Goal: Information Seeking & Learning: Learn about a topic

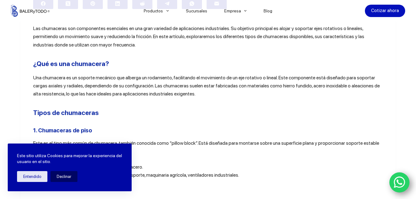
scroll to position [248, 0]
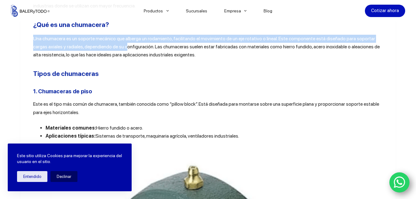
drag, startPoint x: 33, startPoint y: 38, endPoint x: 133, endPoint y: 48, distance: 100.9
click at [130, 48] on span "Una chumacera es un soporte mecánico que alberga un rodamiento, facilitando el …" at bounding box center [206, 47] width 347 height 22
drag, startPoint x: 133, startPoint y: 48, endPoint x: 198, endPoint y: 52, distance: 65.3
click at [198, 52] on p "Una chumacera es un soporte mecánico que alberga un rodamiento, facilitando el …" at bounding box center [208, 47] width 350 height 24
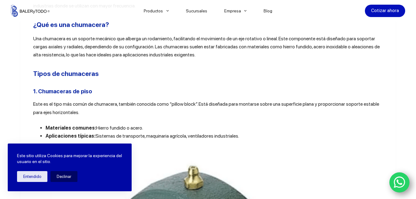
drag, startPoint x: 194, startPoint y: 56, endPoint x: 182, endPoint y: 56, distance: 12.7
click at [194, 56] on p "Una chumacera es un soporte mecánico que alberga un rodamiento, facilitando el …" at bounding box center [208, 47] width 350 height 24
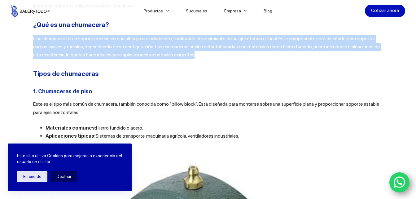
drag, startPoint x: 182, startPoint y: 56, endPoint x: 32, endPoint y: 38, distance: 150.8
click at [33, 38] on span "Una chumacera es un soporte mecánico que alberga un rodamiento, facilitando el …" at bounding box center [206, 47] width 347 height 22
copy span "Una chumacera es un soporte mecánico que alberga un rodamiento, facilitando el …"
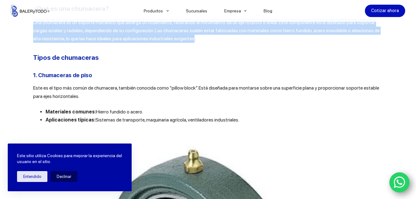
scroll to position [279, 0]
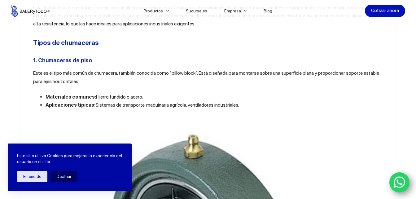
click at [33, 73] on span "Este es el tipo más común de chumacera, también conocida como “pillow block”. E…" at bounding box center [206, 77] width 346 height 14
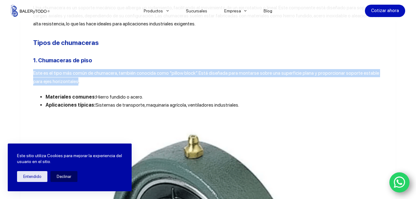
drag, startPoint x: 42, startPoint y: 76, endPoint x: 71, endPoint y: 78, distance: 29.0
click at [71, 78] on span "Este es el tipo más común de chumacera, también conocida como “pillow block”. E…" at bounding box center [206, 77] width 346 height 14
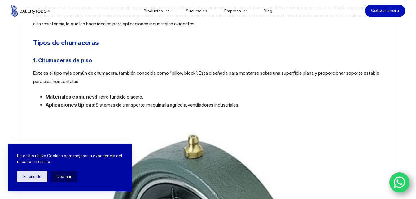
drag, startPoint x: 78, startPoint y: 81, endPoint x: 74, endPoint y: 82, distance: 3.5
click at [78, 82] on p "Este es el tipo más común de chumacera, también conocida como “pillow block”. E…" at bounding box center [208, 77] width 350 height 16
drag, startPoint x: 74, startPoint y: 82, endPoint x: 28, endPoint y: 77, distance: 46.2
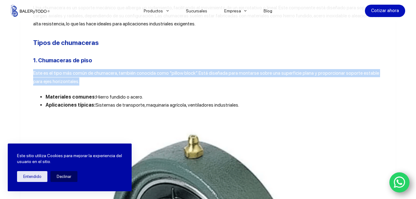
drag, startPoint x: 77, startPoint y: 83, endPoint x: 28, endPoint y: 74, distance: 49.5
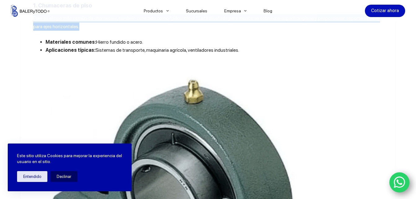
scroll to position [341, 0]
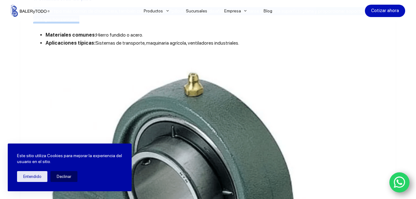
drag, startPoint x: 92, startPoint y: 43, endPoint x: 236, endPoint y: 43, distance: 144.2
click at [236, 43] on li "Aplicaciones típicas: Sistemas de transporte, maquinaria agrícola, ventiladores…" at bounding box center [215, 43] width 338 height 8
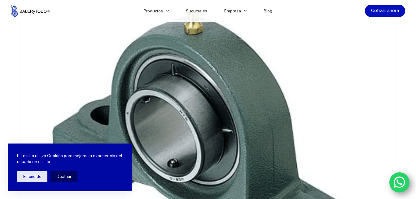
scroll to position [372, 0]
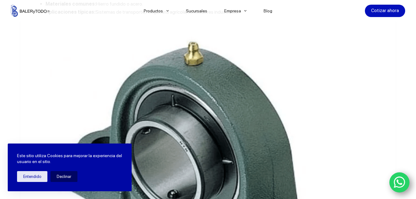
drag, startPoint x: 333, startPoint y: 70, endPoint x: 49, endPoint y: 157, distance: 296.7
click at [24, 174] on button "Entendido" at bounding box center [32, 176] width 30 height 11
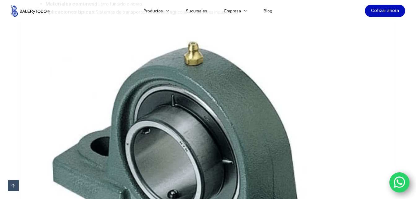
click at [294, 69] on img at bounding box center [208, 177] width 350 height 307
click at [342, 83] on img at bounding box center [208, 177] width 350 height 307
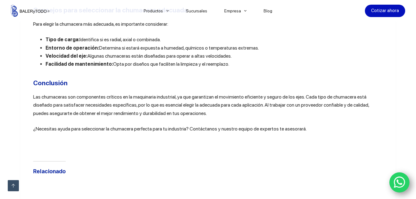
scroll to position [2399, 0]
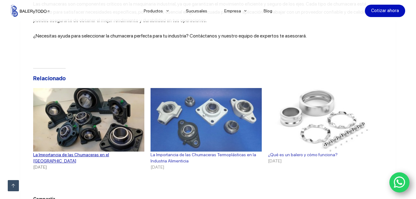
click at [88, 116] on img at bounding box center [88, 120] width 111 height 64
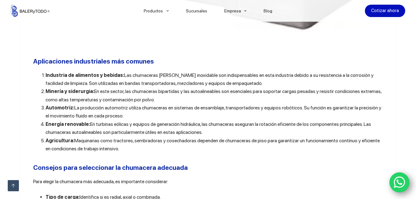
scroll to position [2151, 0]
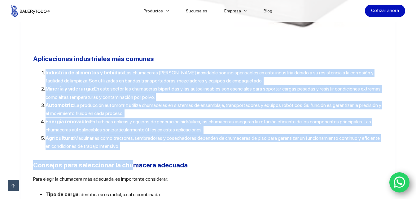
drag, startPoint x: 40, startPoint y: 83, endPoint x: 128, endPoint y: 166, distance: 120.9
click at [117, 151] on li "Agricultura: Maquinarias como tractores, sembradoras y cosechadoras dependen de…" at bounding box center [215, 142] width 338 height 16
click at [114, 151] on li "Agricultura: Maquinarias como tractores, sembradoras y cosechadoras dependen de…" at bounding box center [215, 142] width 338 height 16
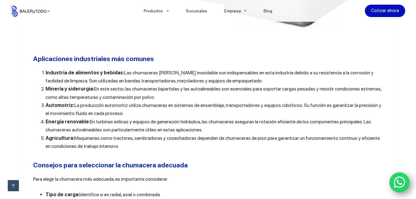
click at [111, 151] on li "Agricultura: Maquinarias como tractores, sembradoras y cosechadoras dependen de…" at bounding box center [215, 142] width 338 height 16
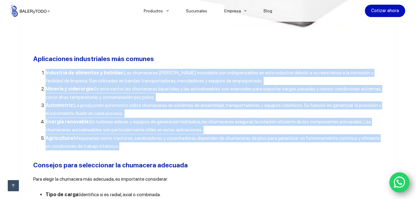
drag, startPoint x: 109, startPoint y: 157, endPoint x: 37, endPoint y: 83, distance: 102.9
click at [37, 83] on ol "Industria de alimentos y bebidas: Las chumaceras [PERSON_NAME] inoxidable son i…" at bounding box center [208, 110] width 350 height 82
copy ol "Loremipsu do sitametco a elitsed: Doe temporinci ut labor etdolorema ali enimad…"
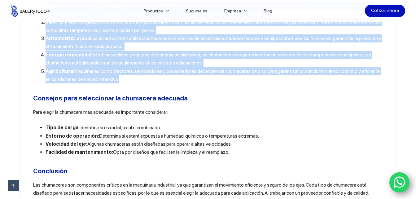
scroll to position [2244, 0]
